Goal: Find specific page/section: Find specific page/section

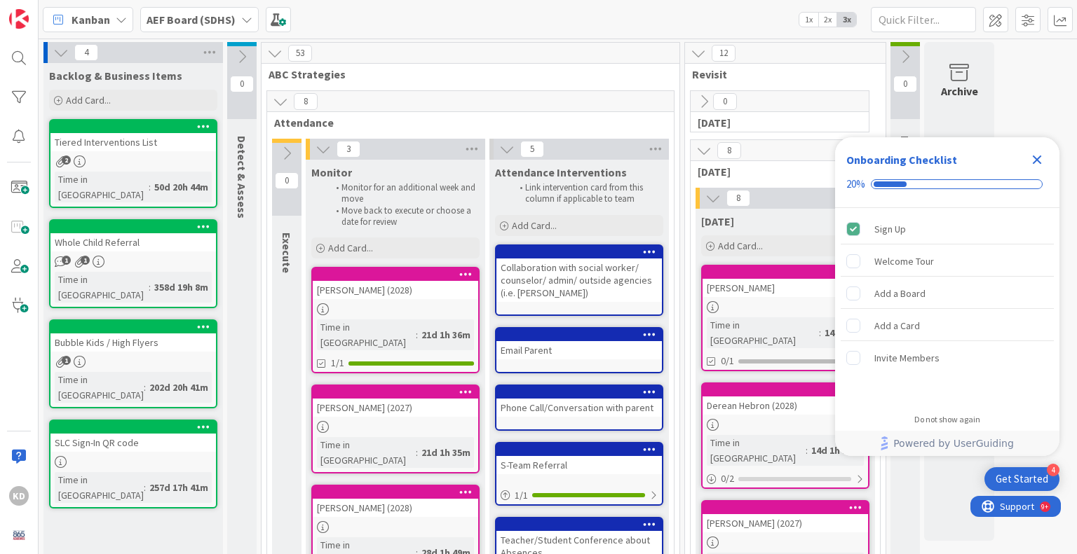
click at [1036, 159] on icon "Close Checklist" at bounding box center [1037, 160] width 9 height 9
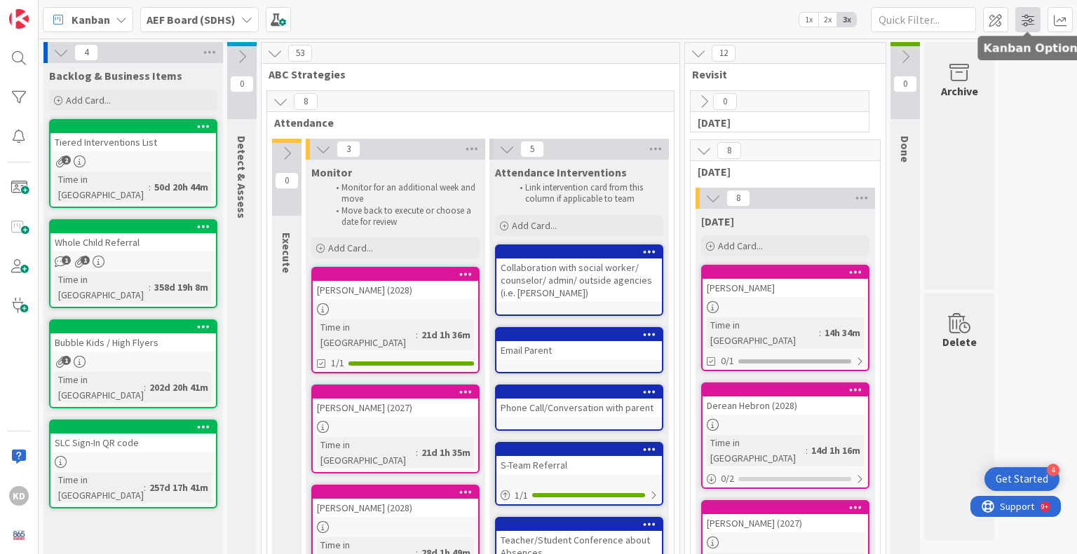
click at [1023, 25] on span at bounding box center [1027, 19] width 25 height 25
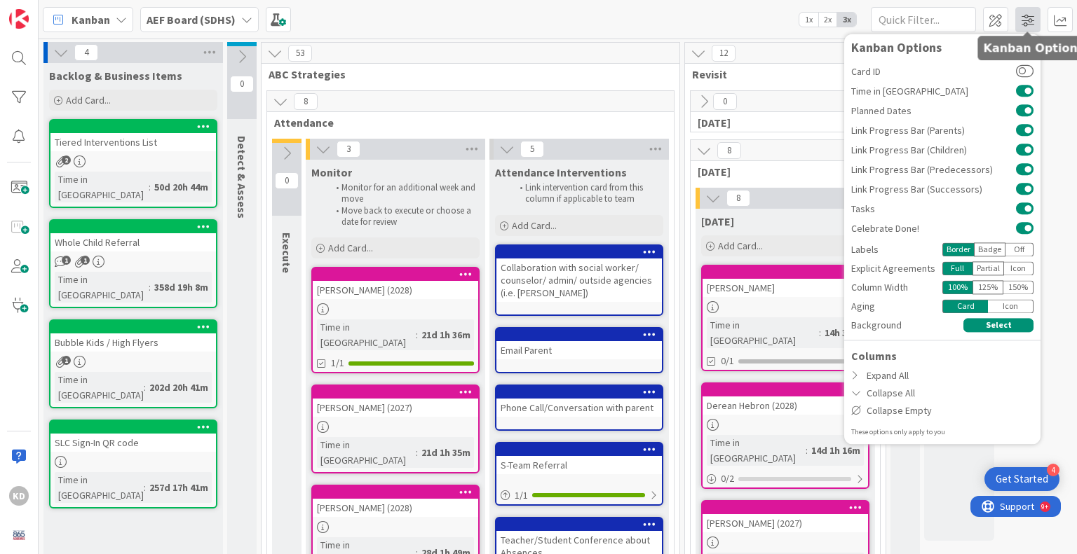
click at [1023, 23] on span at bounding box center [1027, 19] width 25 height 25
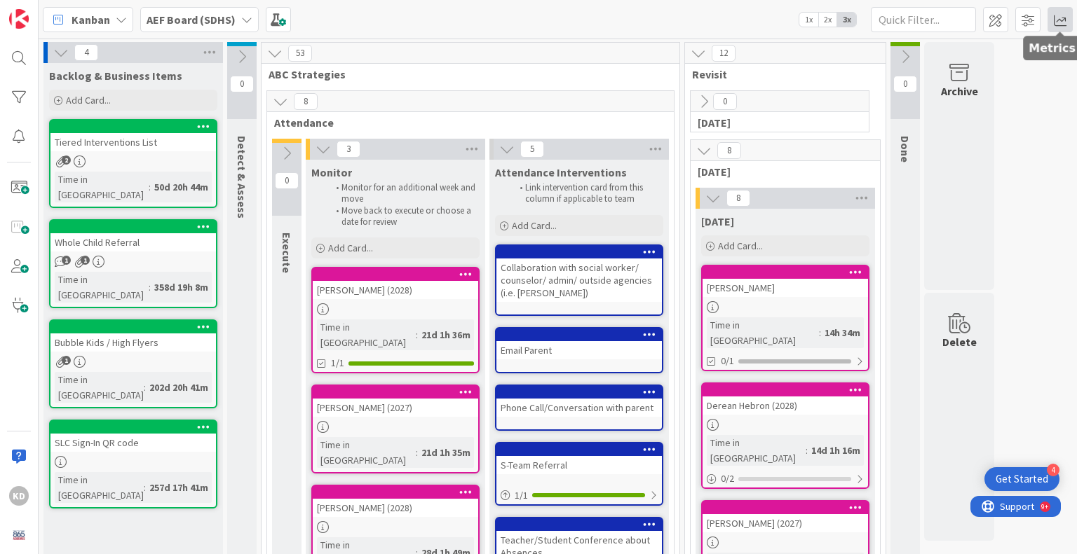
click at [1067, 13] on span at bounding box center [1059, 19] width 25 height 25
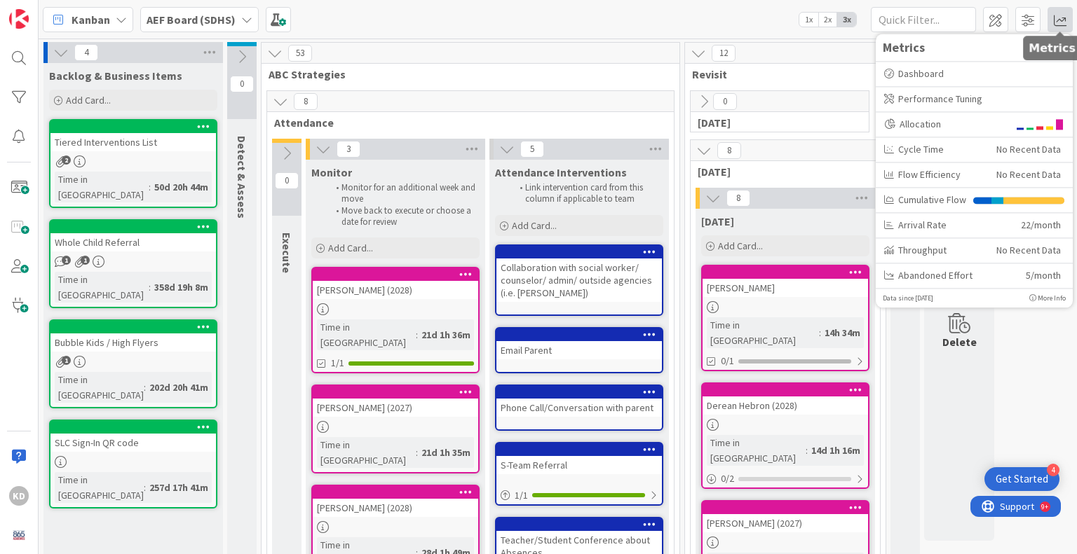
click at [1067, 13] on span at bounding box center [1059, 19] width 25 height 25
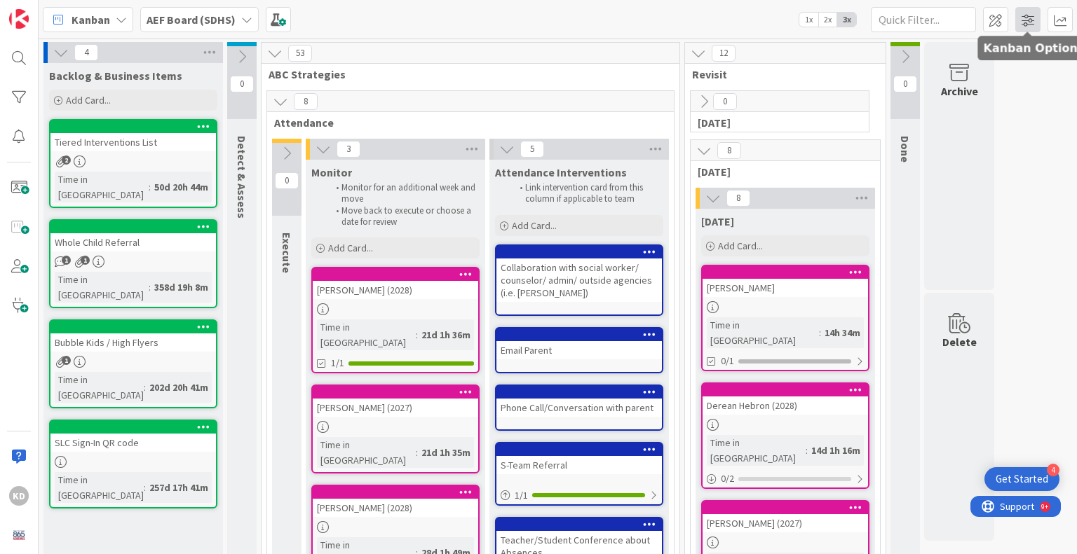
click at [1025, 25] on span at bounding box center [1027, 19] width 25 height 25
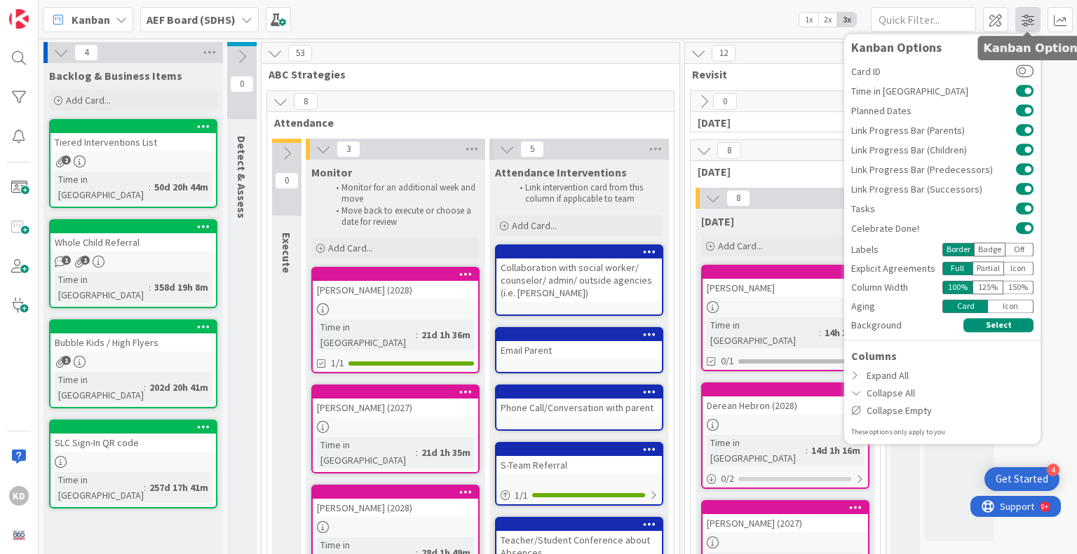
click at [1025, 25] on span at bounding box center [1027, 19] width 25 height 25
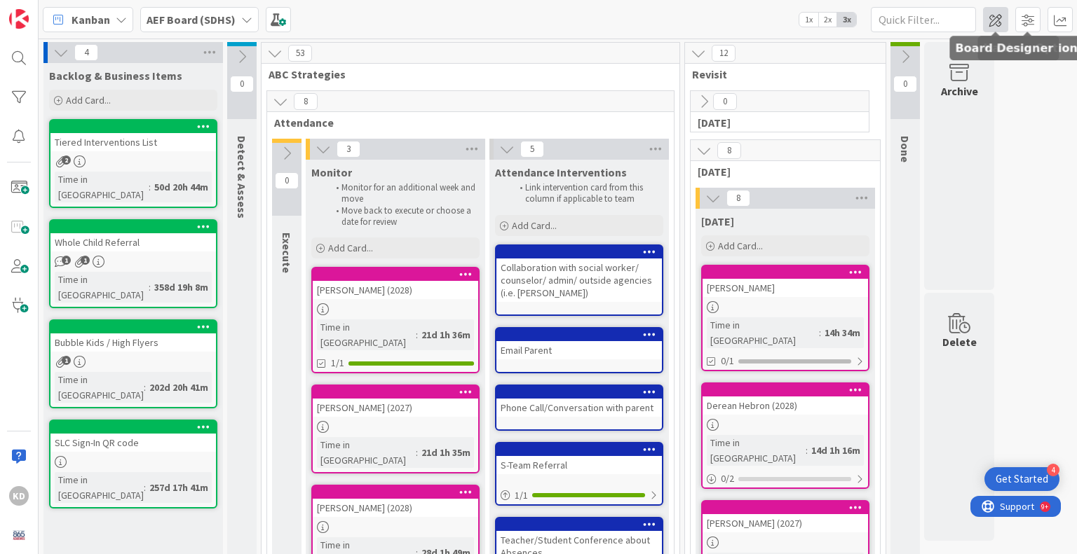
click at [993, 23] on span at bounding box center [995, 19] width 25 height 25
click at [91, 18] on span "Kanban" at bounding box center [90, 19] width 39 height 17
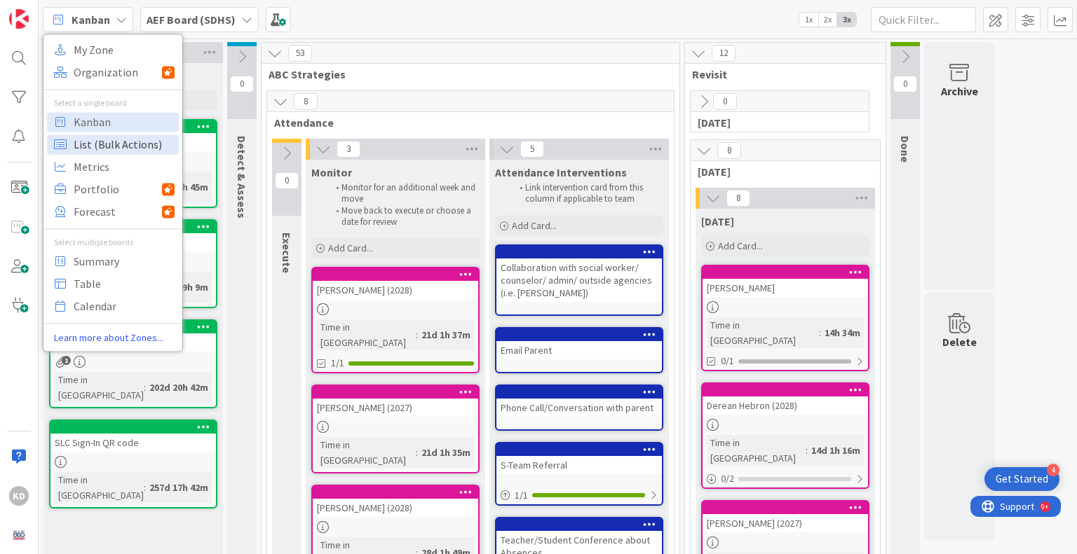
click at [105, 151] on span "List (Bulk Actions)" at bounding box center [124, 144] width 101 height 21
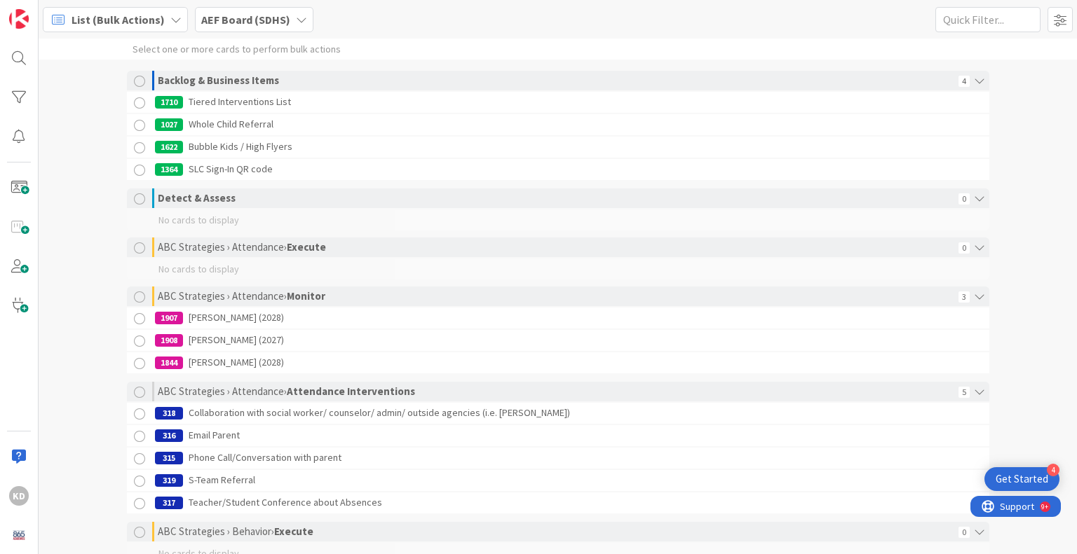
click at [140, 24] on span "List (Bulk Actions)" at bounding box center [117, 19] width 93 height 17
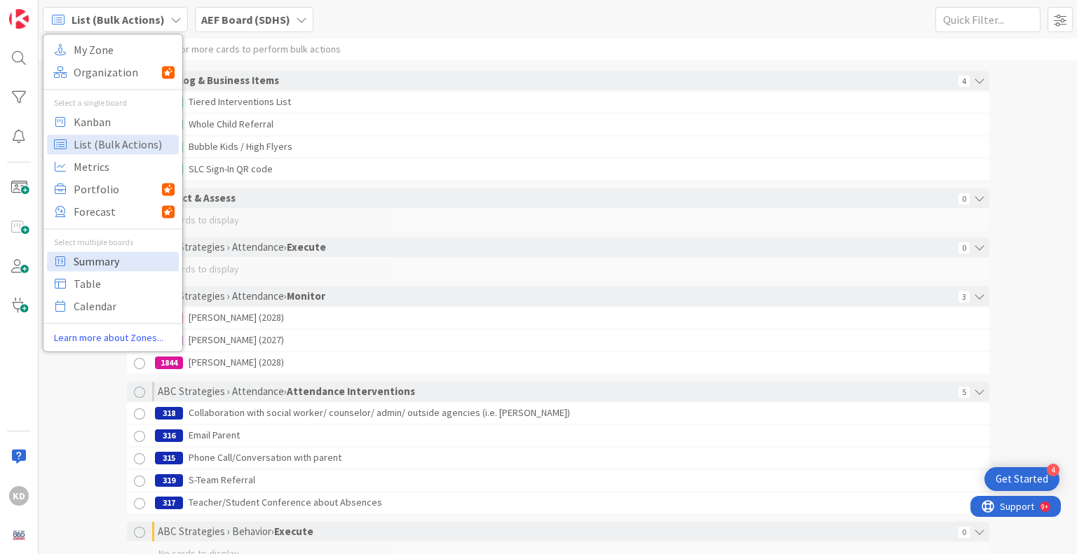
click at [107, 265] on span "Summary" at bounding box center [124, 261] width 101 height 21
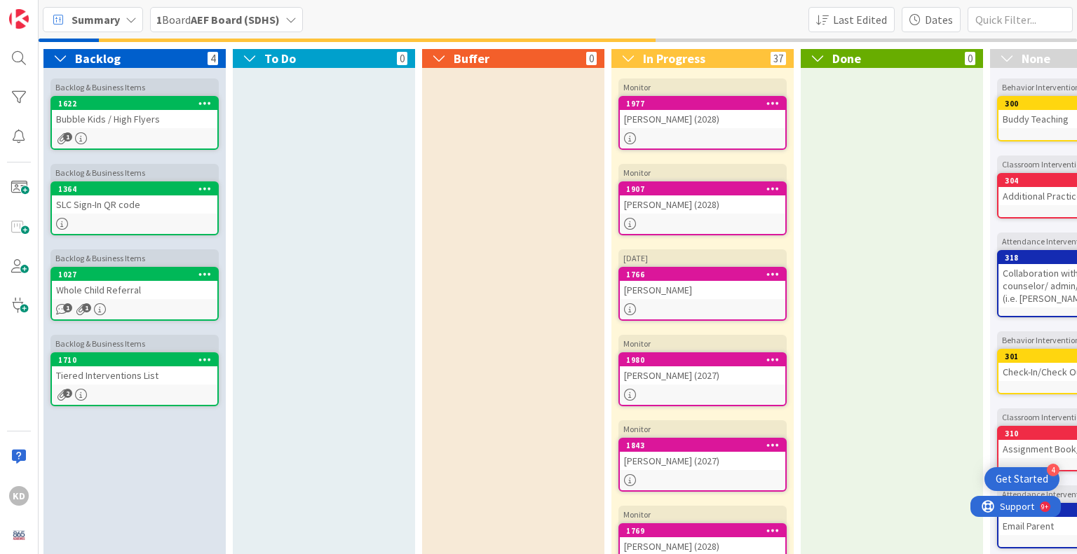
click at [115, 19] on span "Summary" at bounding box center [95, 19] width 48 height 17
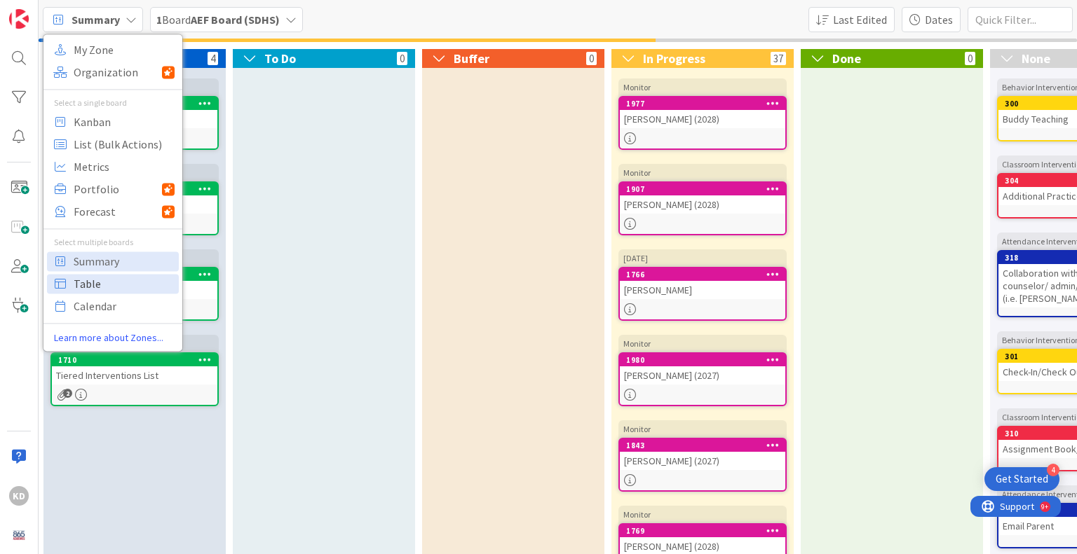
click at [87, 287] on span "Table" at bounding box center [124, 283] width 101 height 21
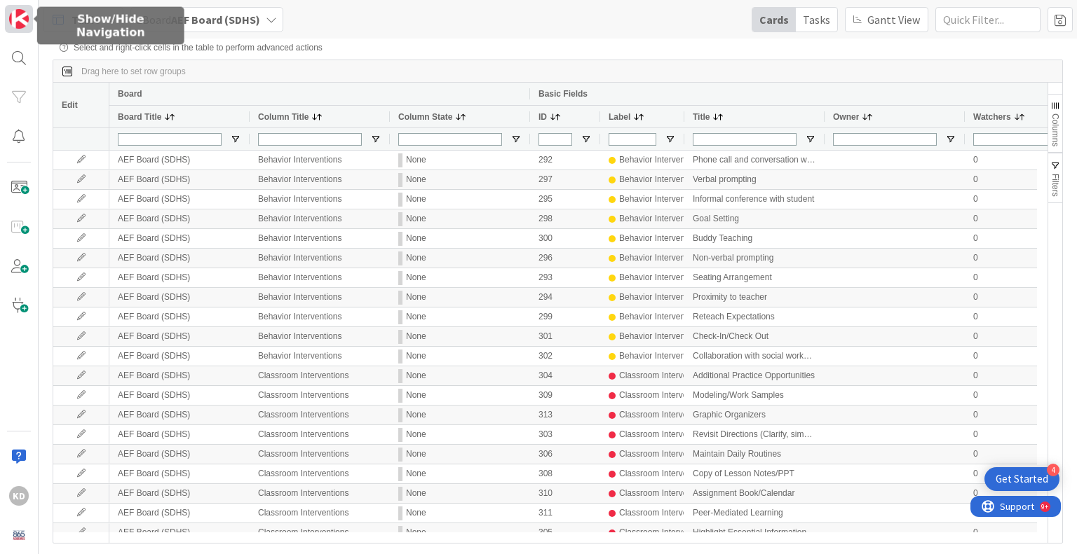
click at [13, 29] on link at bounding box center [19, 19] width 28 height 28
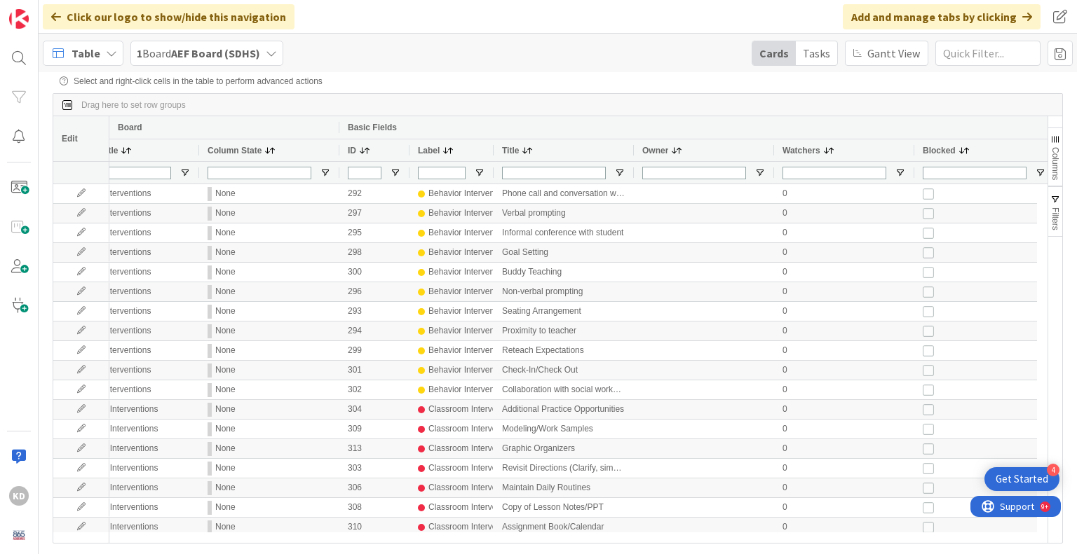
scroll to position [0, 290]
